Goal: Task Accomplishment & Management: Use online tool/utility

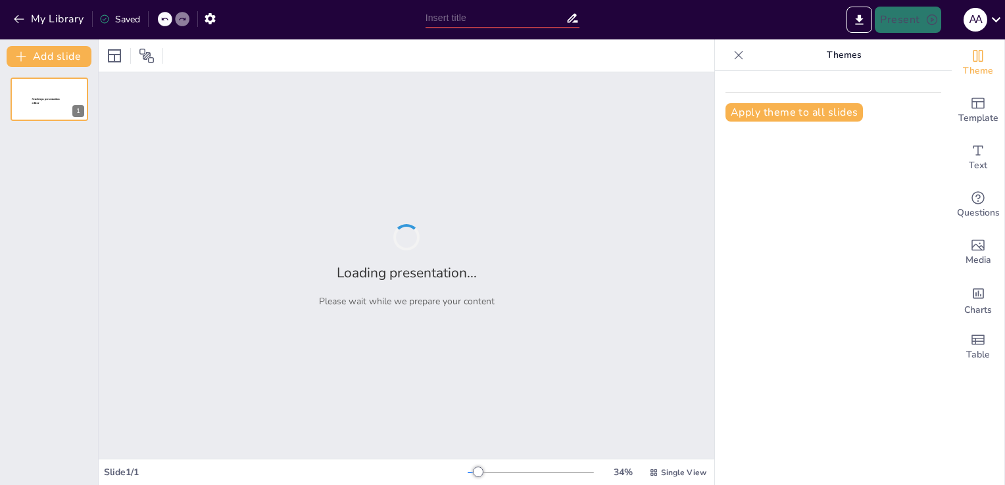
type input "Valuation Insights: A Comprehensive Pitch Deck for Reliance Industries Limited"
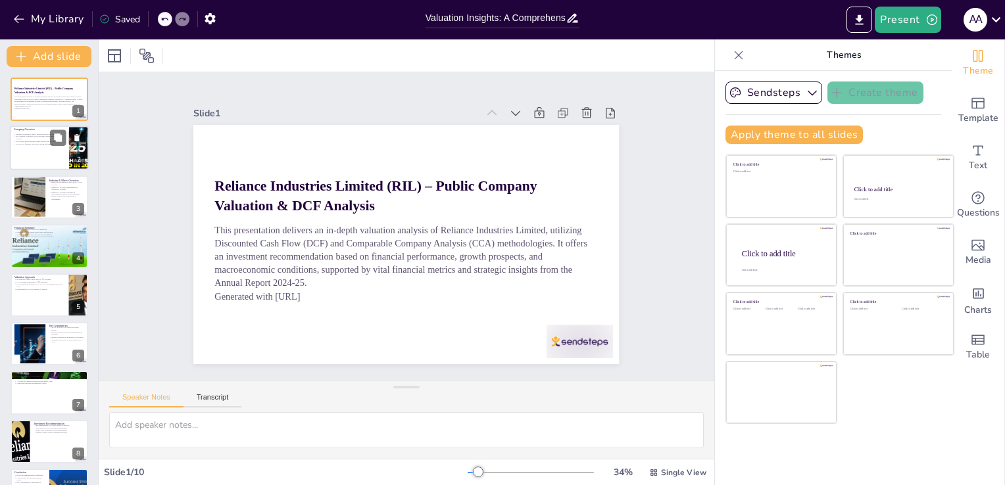
click at [66, 146] on div at bounding box center [49, 148] width 79 height 45
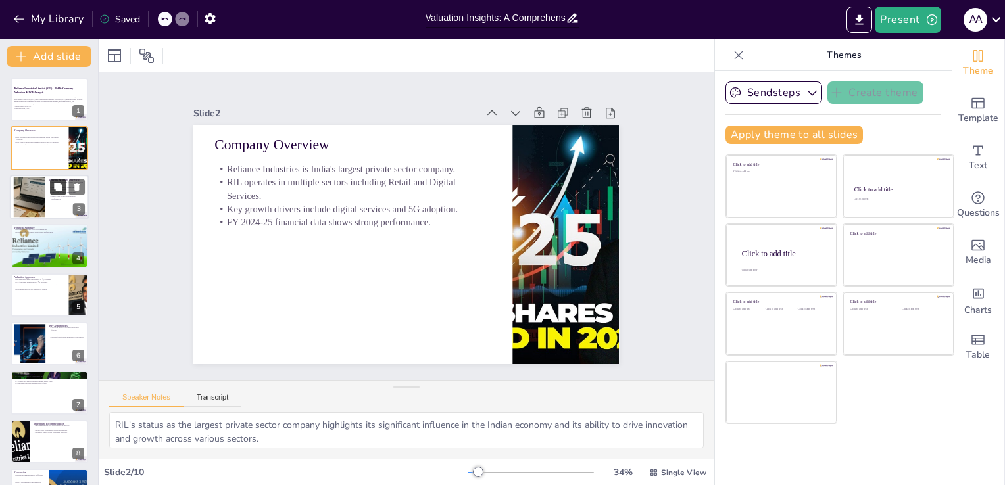
click at [61, 190] on icon at bounding box center [58, 187] width 8 height 8
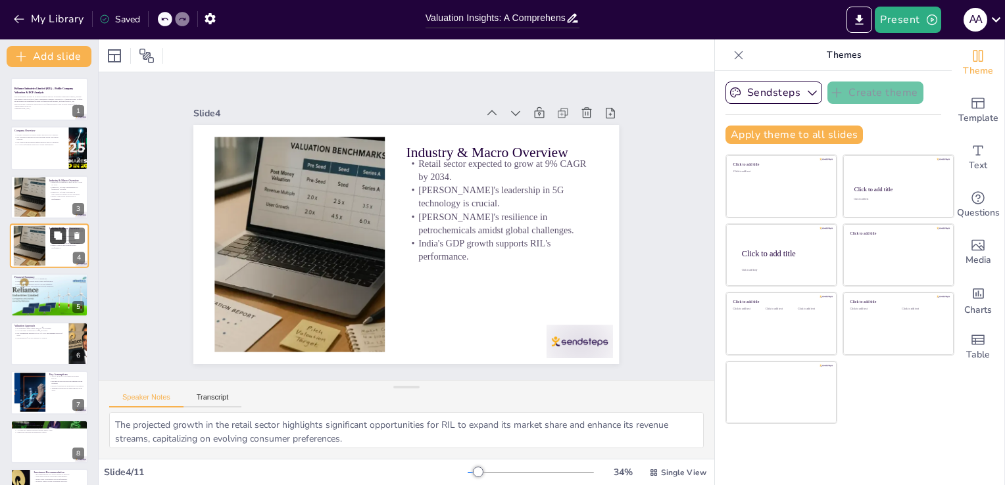
click at [53, 242] on button at bounding box center [58, 236] width 16 height 16
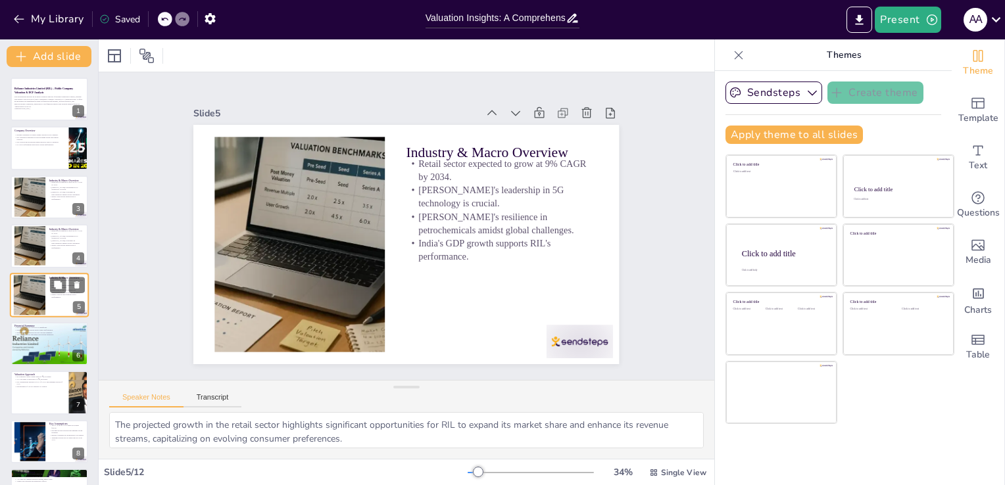
scroll to position [18, 0]
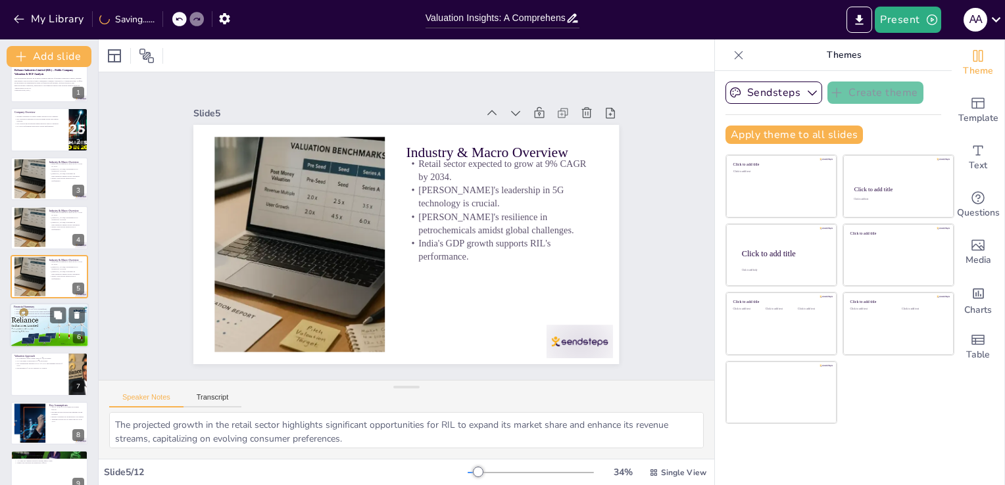
click at [51, 333] on div at bounding box center [49, 325] width 85 height 45
type textarea "The notable revenue growth of 7.9% year-on-year underscores RIL's strong market…"
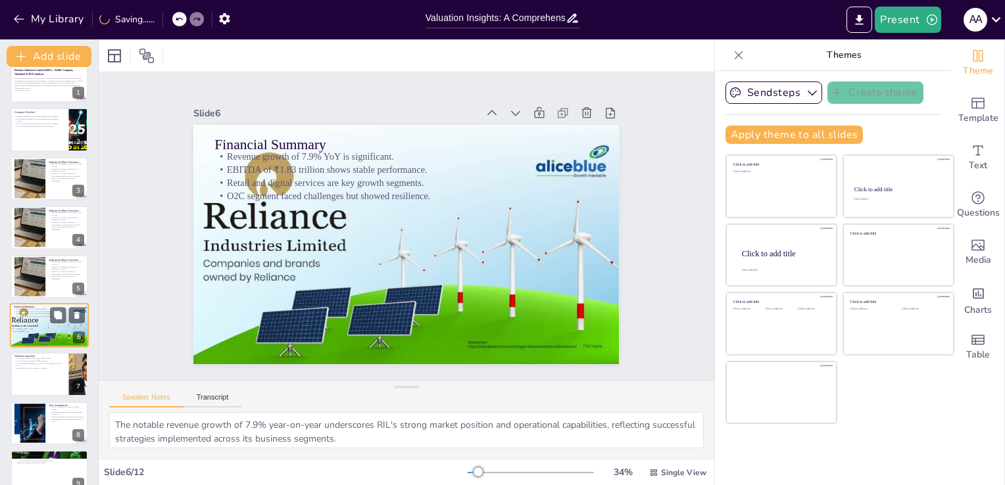
scroll to position [68, 0]
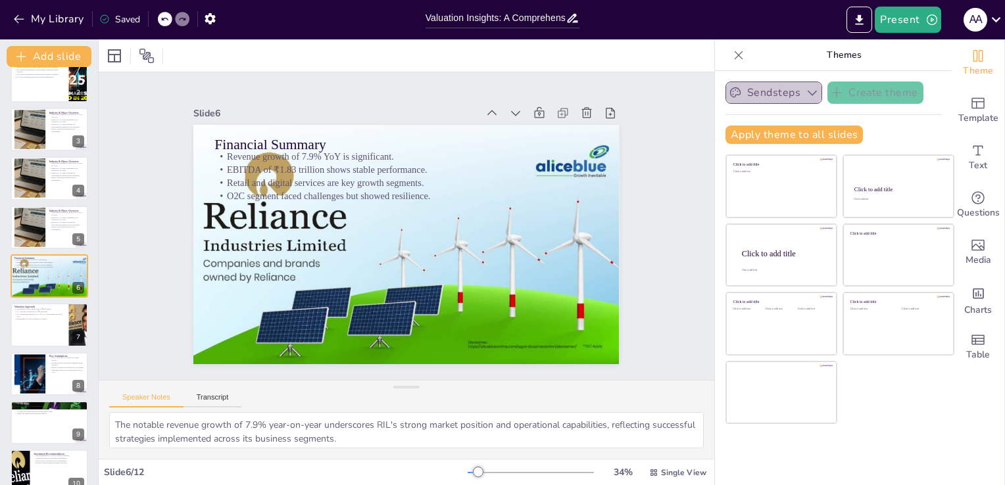
click at [806, 93] on icon "button" at bounding box center [812, 92] width 13 height 13
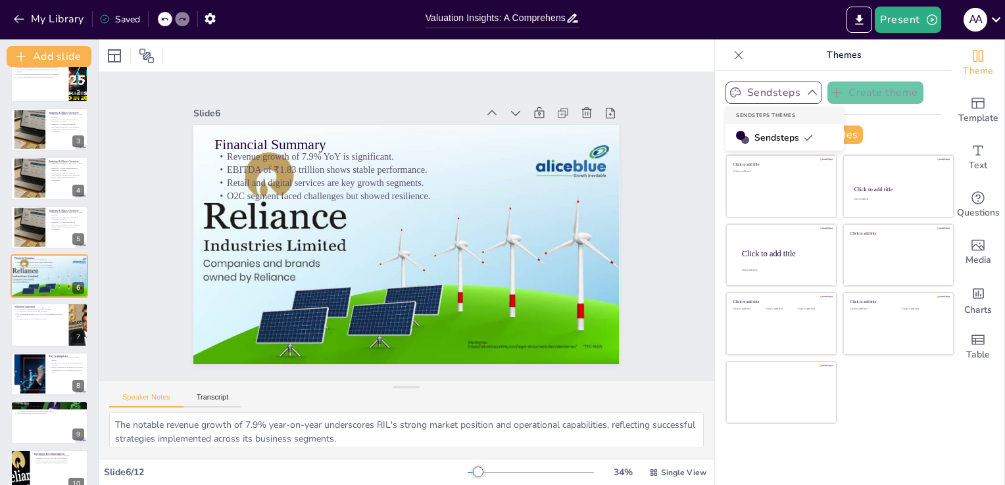
click at [806, 95] on icon "button" at bounding box center [812, 92] width 13 height 13
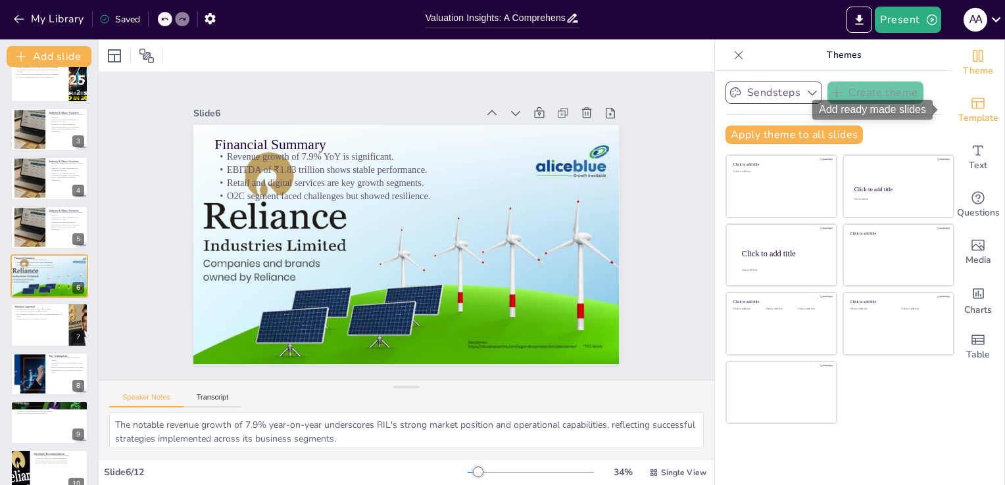
click at [970, 116] on span "Template" at bounding box center [978, 118] width 40 height 14
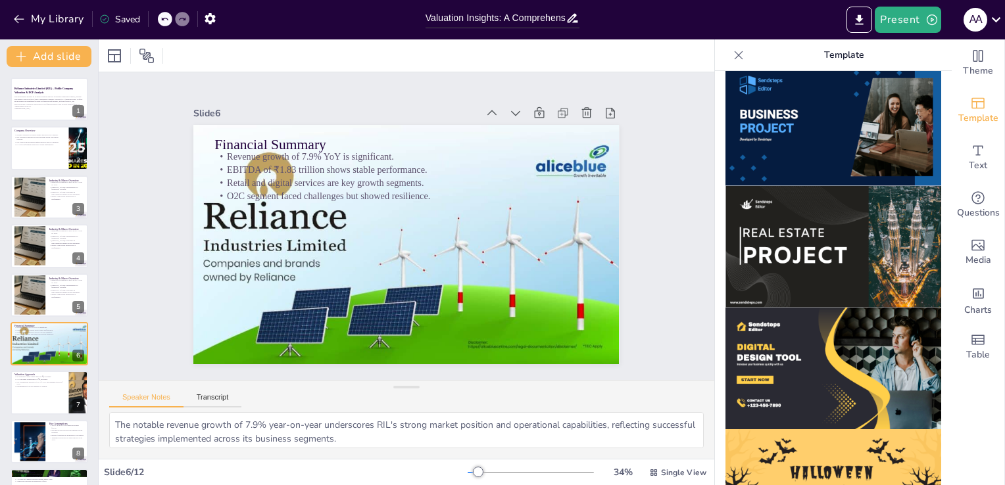
scroll to position [1022, 0]
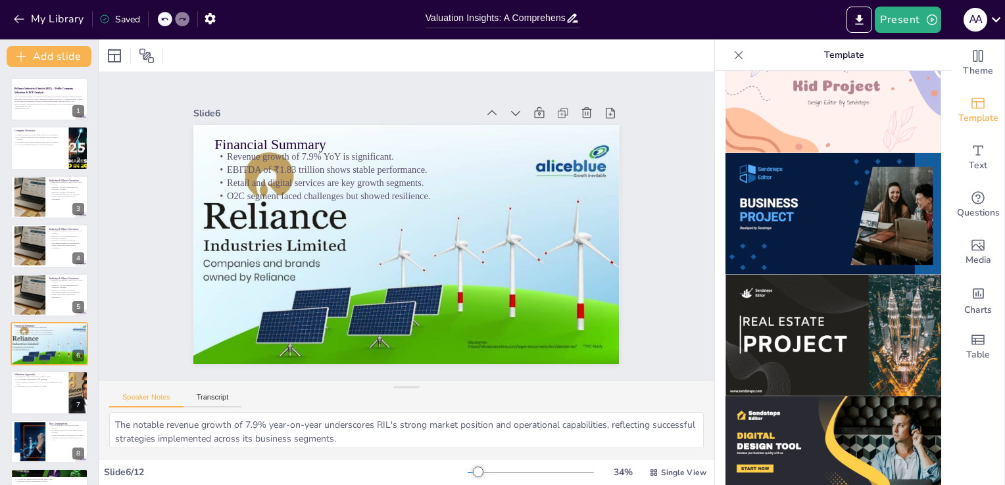
click at [787, 197] on img at bounding box center [833, 214] width 216 height 122
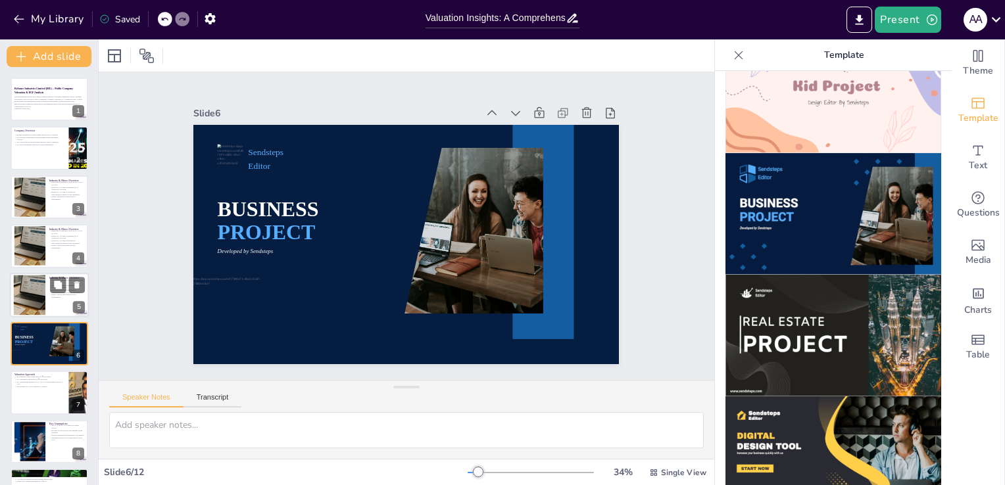
click at [70, 301] on div at bounding box center [49, 295] width 79 height 45
type textarea "The projected growth in the retail sector highlights significant opportunities …"
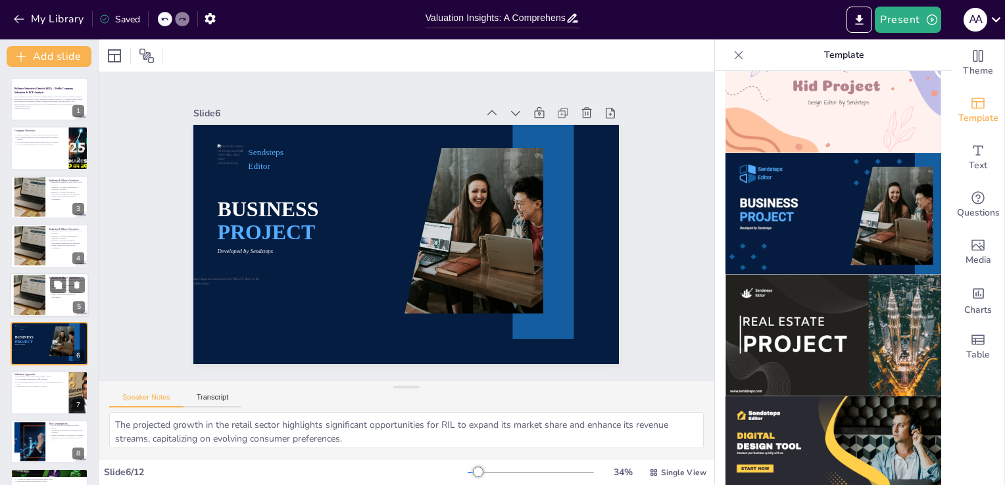
scroll to position [18, 0]
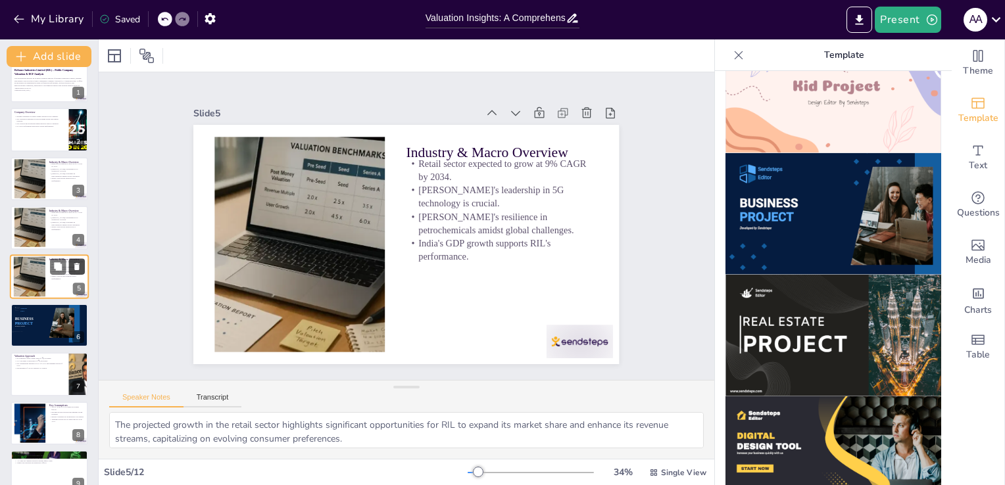
click at [70, 265] on button at bounding box center [77, 266] width 16 height 16
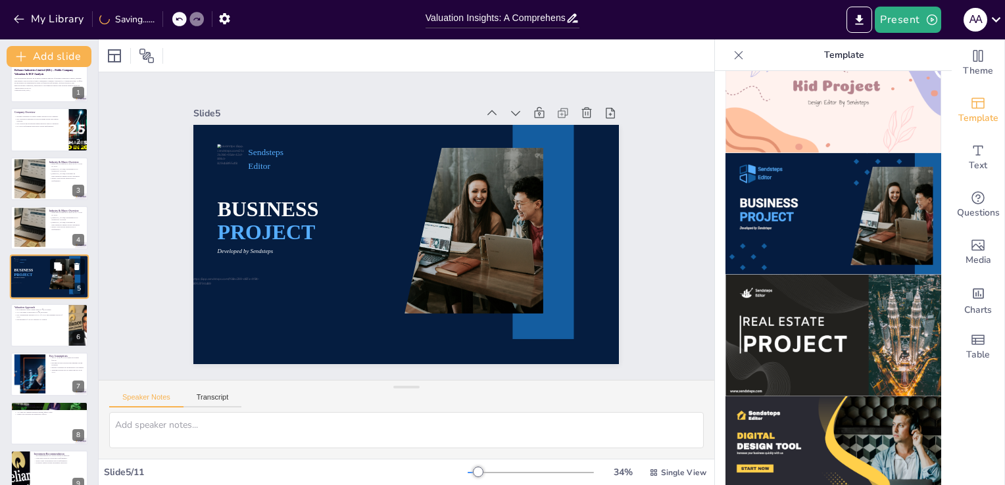
click at [60, 270] on icon at bounding box center [57, 266] width 9 height 9
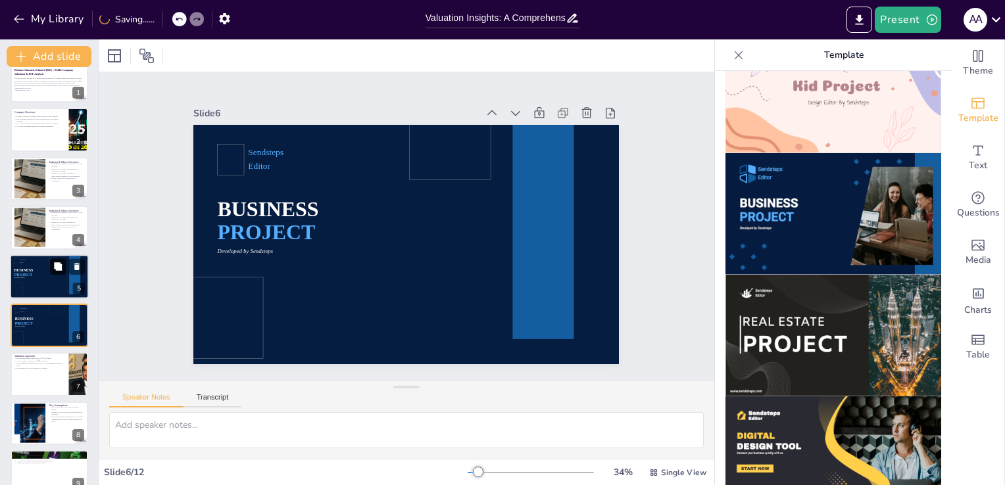
scroll to position [68, 0]
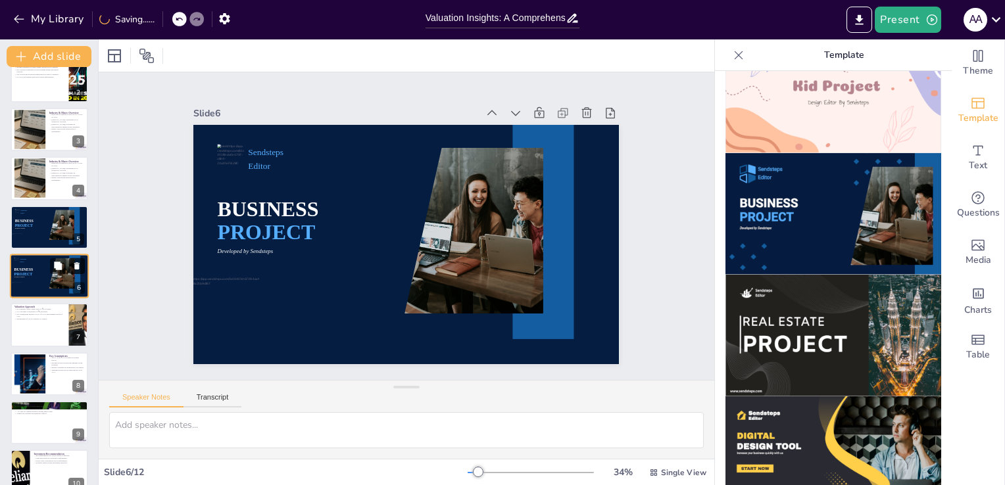
click at [76, 265] on icon at bounding box center [76, 265] width 5 height 7
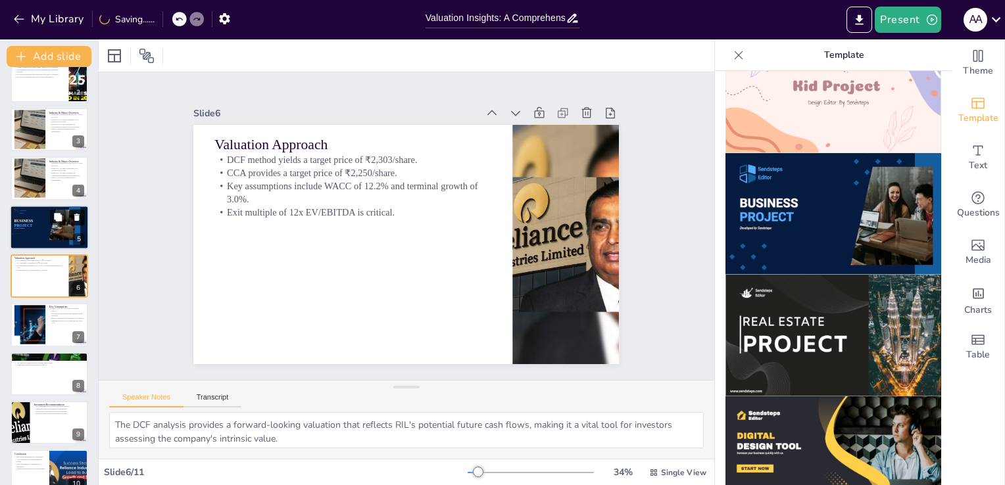
click at [74, 211] on button at bounding box center [77, 217] width 16 height 16
type textarea "The WACC is a fundamental metric that reflects the cost of capital for RIL, inf…"
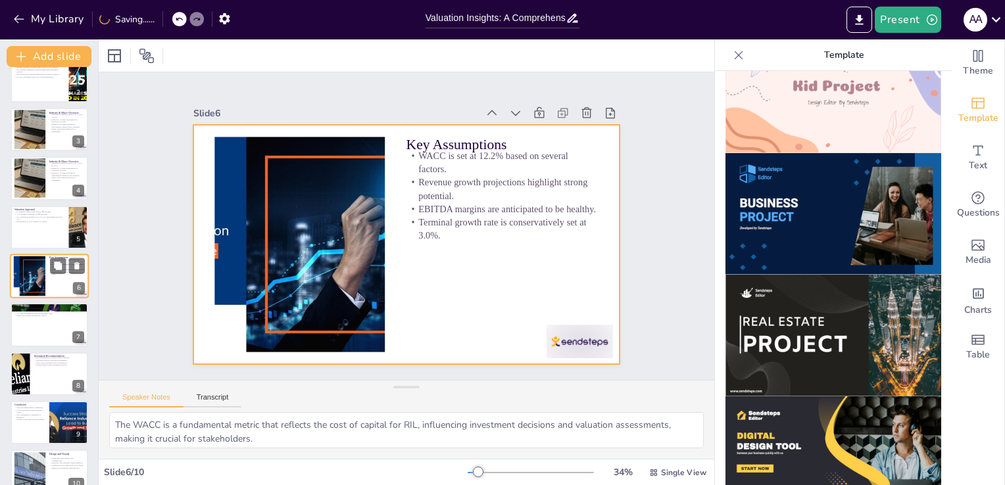
click at [66, 275] on p "Terminal growth rate is conservatively set at 3.0%." at bounding box center [67, 273] width 36 height 5
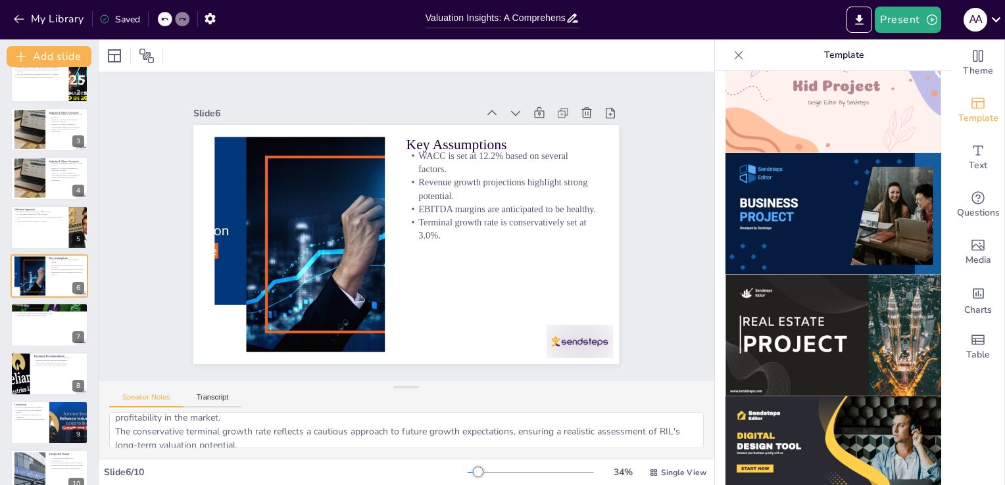
scroll to position [86, 0]
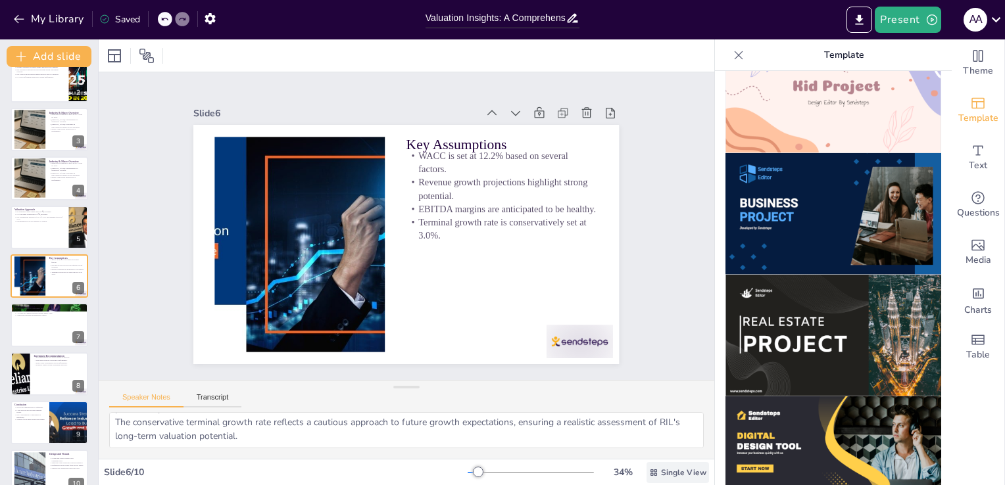
click at [664, 471] on span "Single View" at bounding box center [683, 473] width 45 height 11
click at [663, 447] on span "List View" at bounding box center [659, 443] width 69 height 12
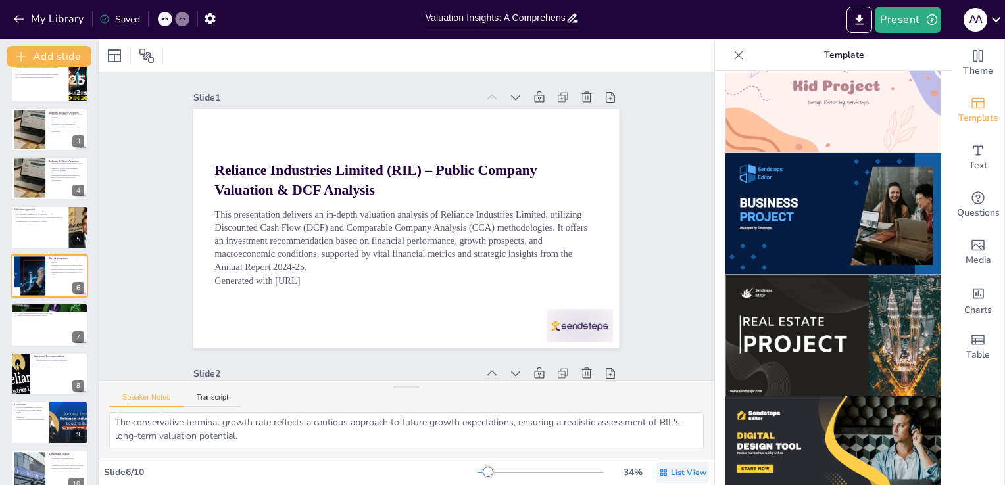
click at [671, 468] on span "List View" at bounding box center [689, 473] width 36 height 11
click at [671, 422] on span "Single View" at bounding box center [664, 417] width 60 height 12
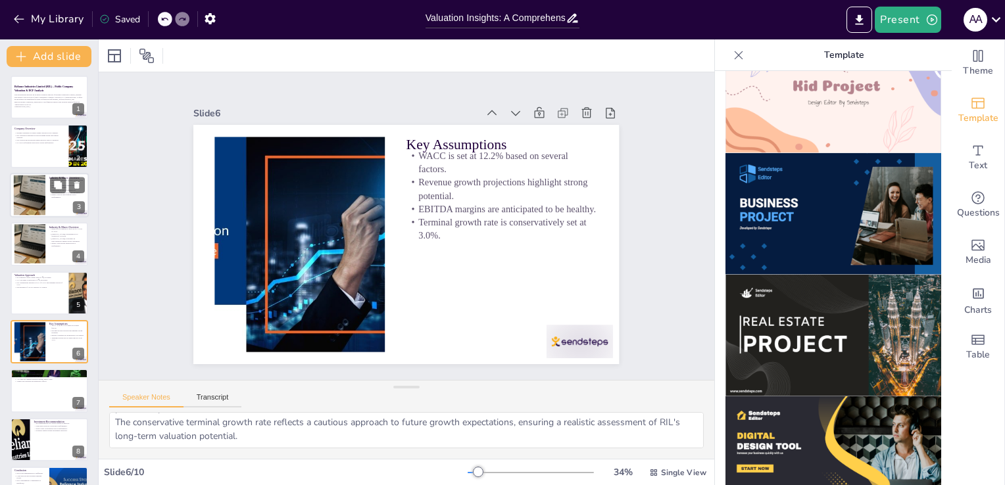
scroll to position [0, 0]
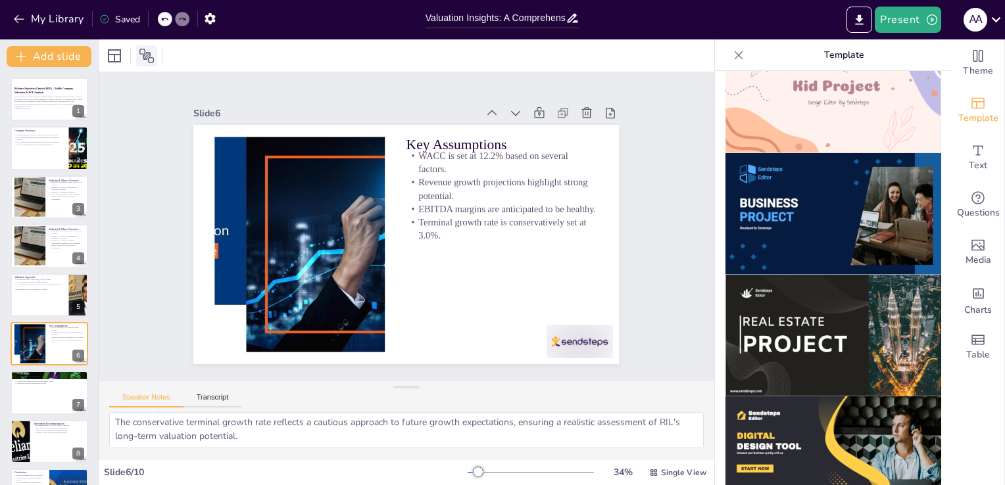
click at [147, 62] on icon at bounding box center [147, 56] width 16 height 16
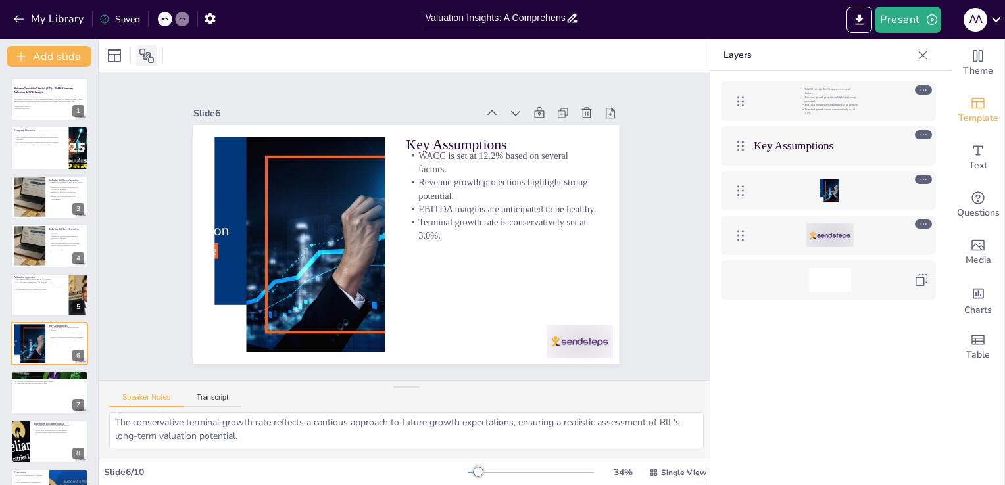
click at [147, 62] on icon at bounding box center [147, 56] width 16 height 16
click at [900, 20] on button "Present" at bounding box center [908, 20] width 66 height 26
click at [926, 80] on li "Play presentation" at bounding box center [928, 80] width 105 height 21
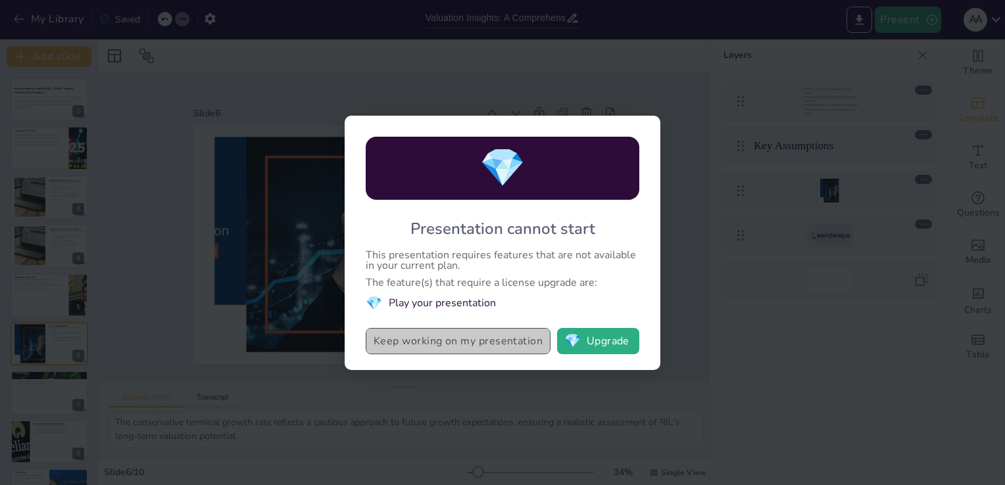
click at [465, 341] on button "Keep working on my presentation" at bounding box center [458, 341] width 185 height 26
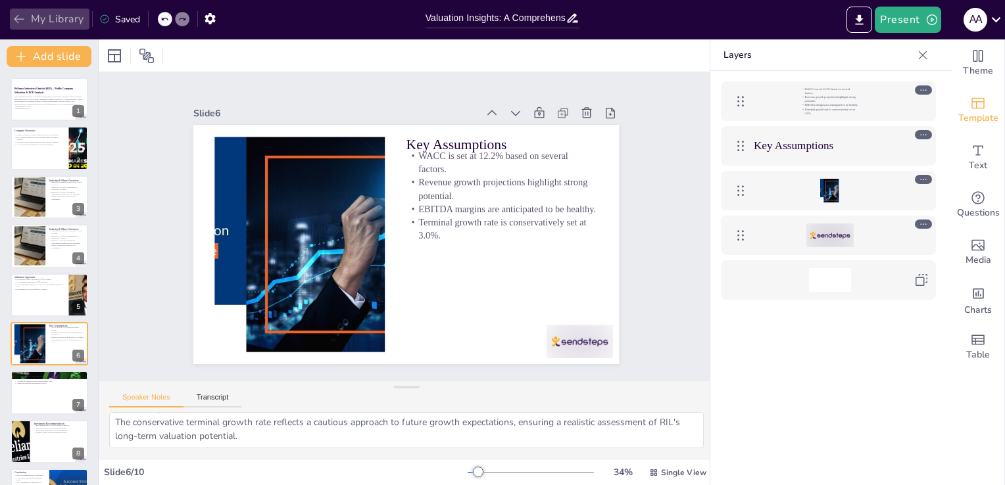
click at [19, 16] on icon "button" at bounding box center [18, 18] width 13 height 13
